Goal: Task Accomplishment & Management: Manage account settings

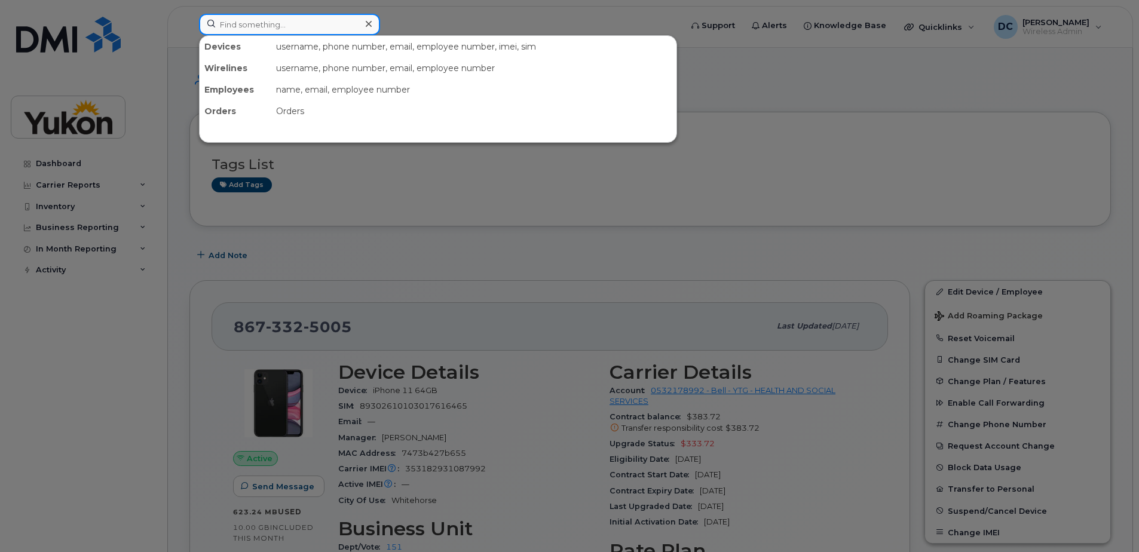
click at [299, 29] on input at bounding box center [289, 25] width 181 height 22
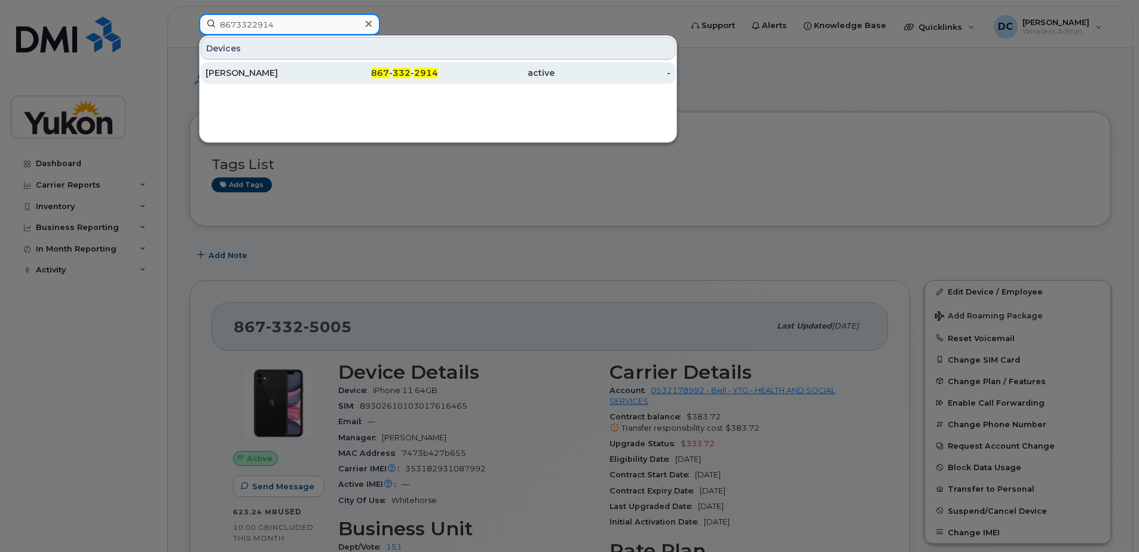
type input "8673322914"
click at [210, 73] on div "[PERSON_NAME]" at bounding box center [264, 73] width 117 height 12
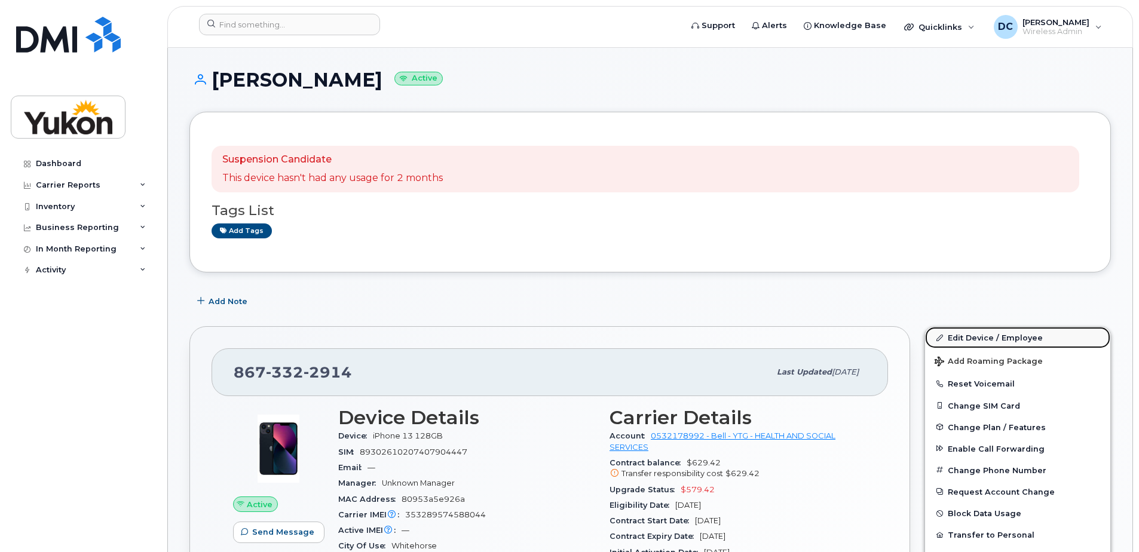
click at [991, 338] on link "Edit Device / Employee" at bounding box center [1017, 338] width 185 height 22
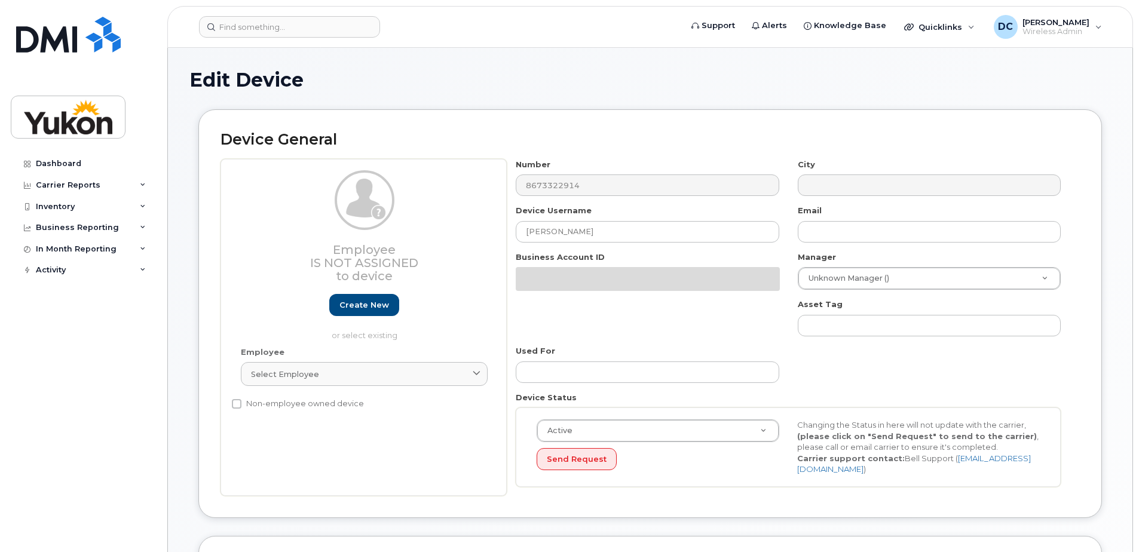
select select "33497702"
select select "33497282"
select select "33497277"
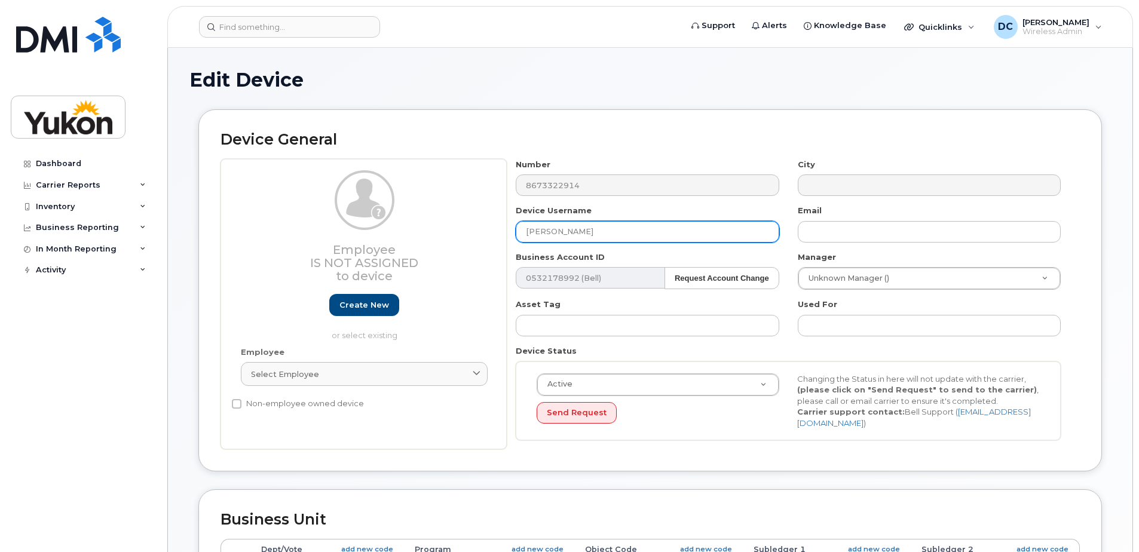
drag, startPoint x: 634, startPoint y: 233, endPoint x: 206, endPoint y: 231, distance: 427.4
click at [206, 231] on div "Device General Employee Is not assigned to device Create new or select existing…" at bounding box center [650, 290] width 904 height 362
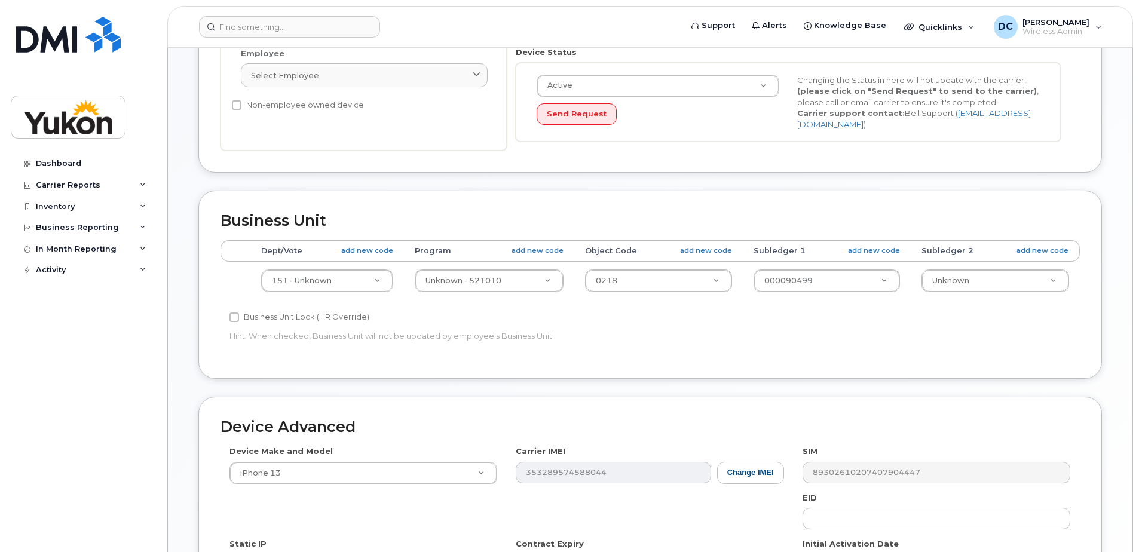
scroll to position [359, 0]
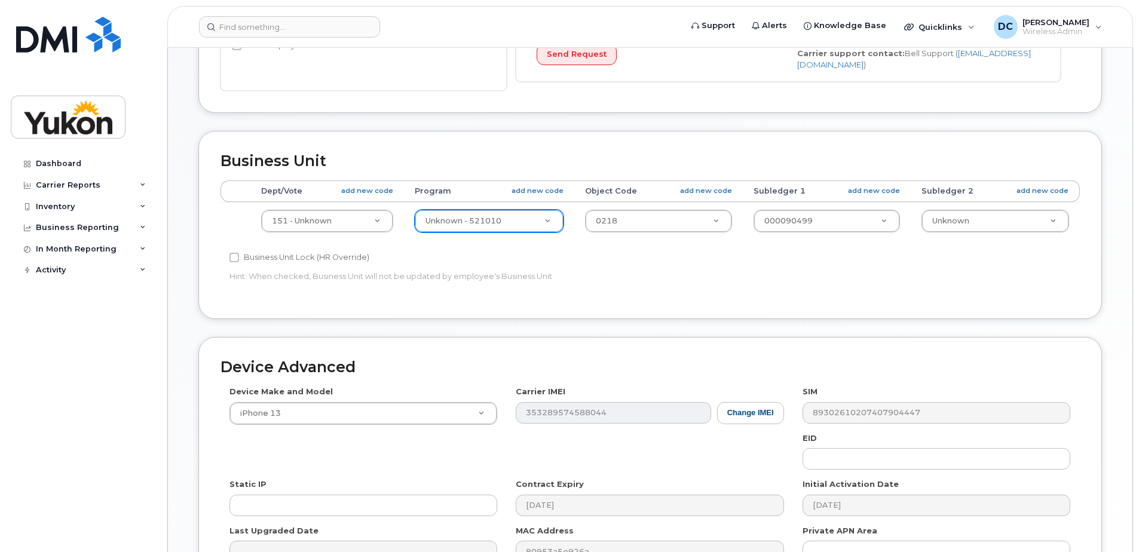
type input "[PERSON_NAME]"
click at [503, 251] on input "text" at bounding box center [493, 248] width 129 height 17
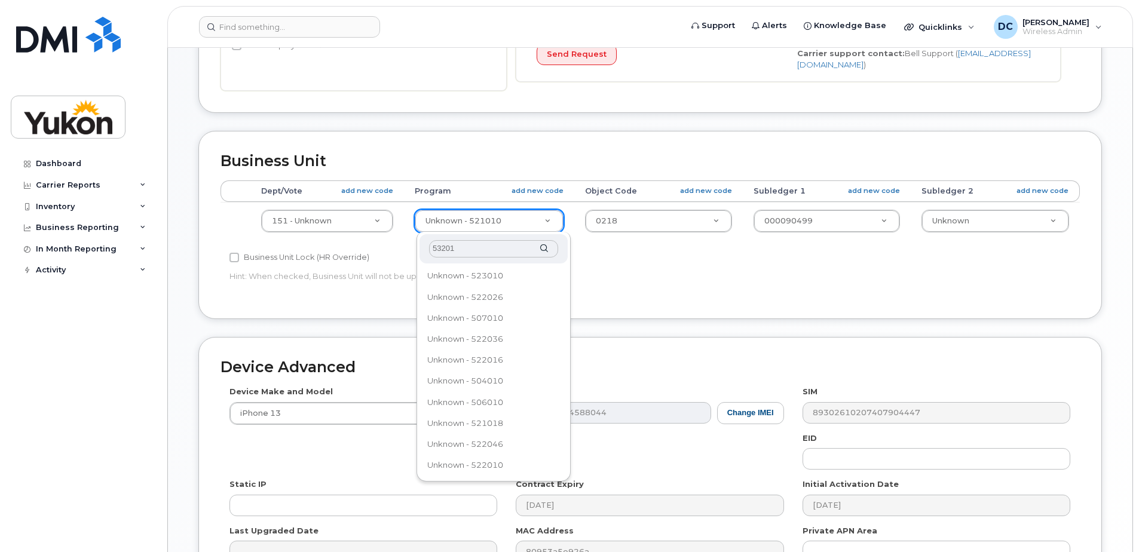
type input "532010"
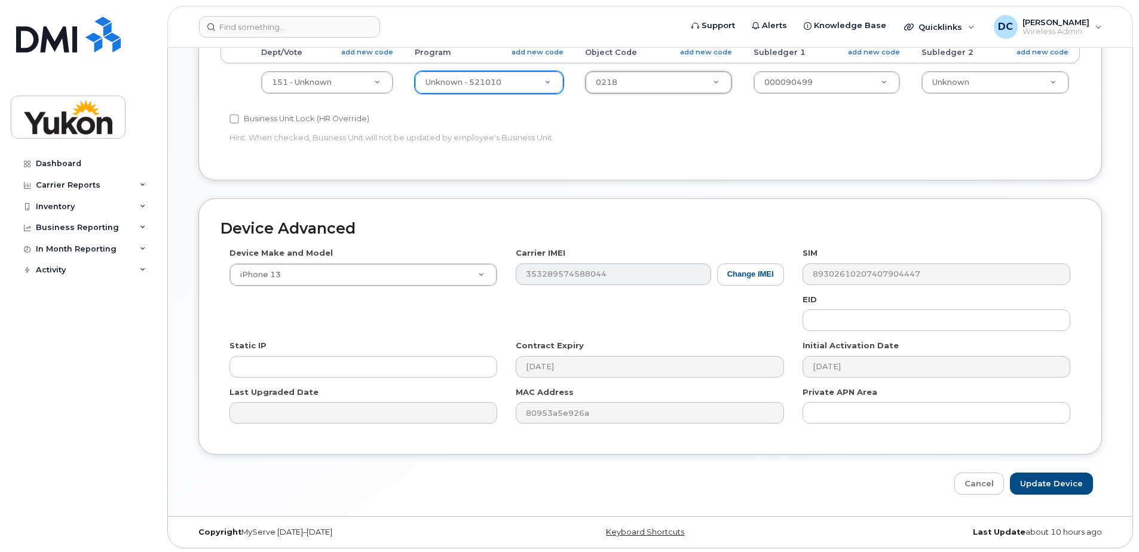
scroll to position [500, 0]
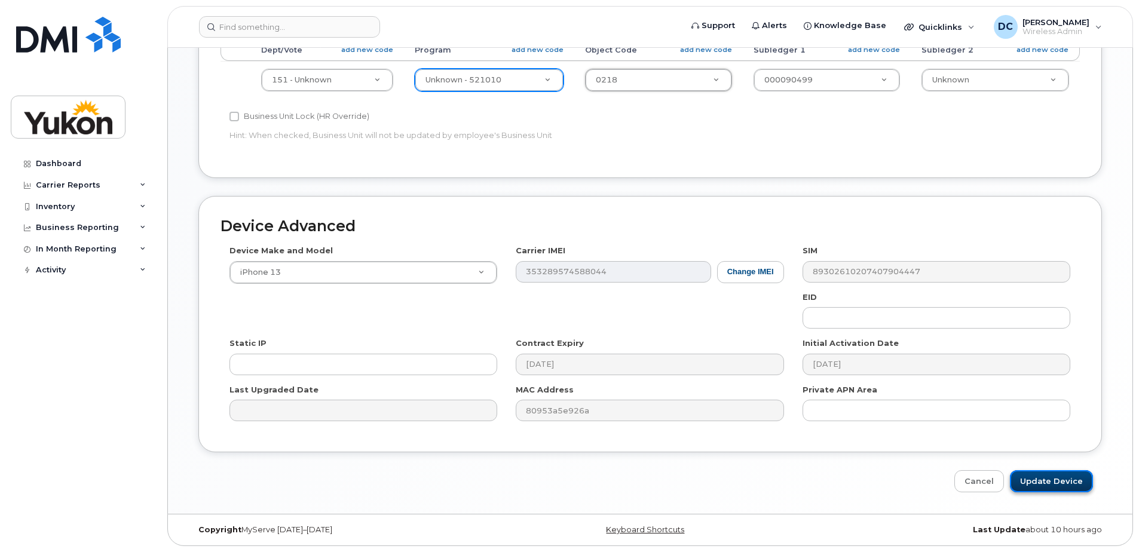
click at [1051, 478] on input "Update Device" at bounding box center [1051, 481] width 83 height 22
type input "Saving..."
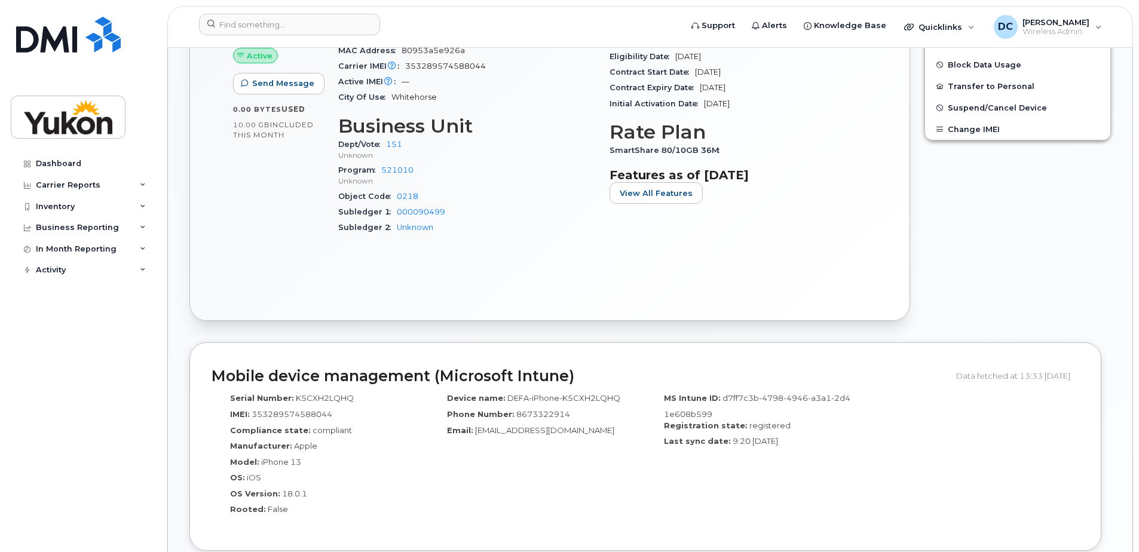
scroll to position [598, 0]
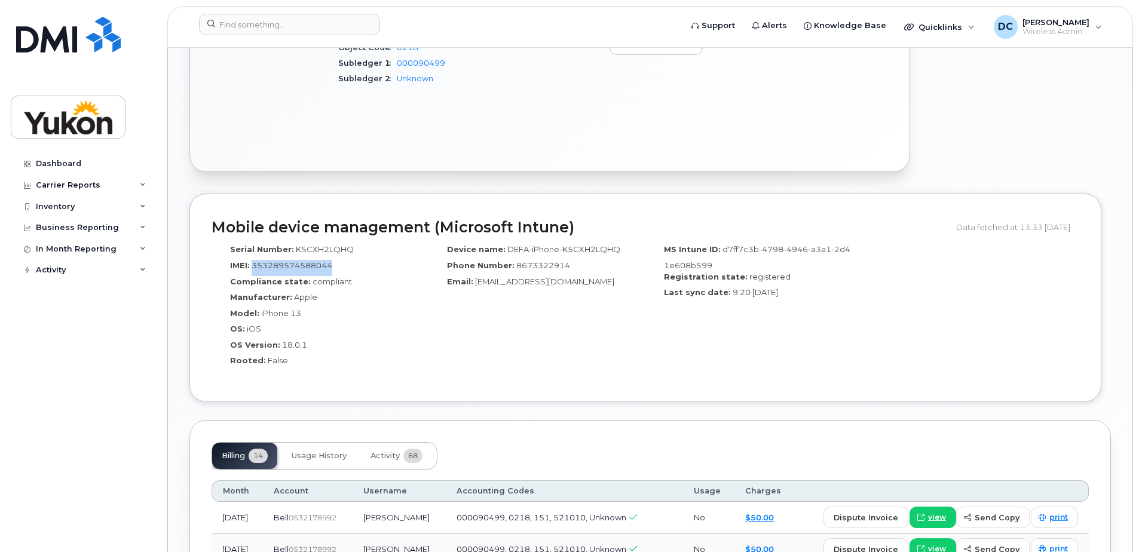
drag, startPoint x: 251, startPoint y: 264, endPoint x: 340, endPoint y: 268, distance: 89.2
click at [340, 268] on div "IMEI: [TECHNICAL_ID]" at bounding box center [320, 268] width 199 height 16
drag, startPoint x: 340, startPoint y: 268, endPoint x: 299, endPoint y: 266, distance: 40.7
copy span "353289574588044"
